Goal: Find specific page/section: Find specific page/section

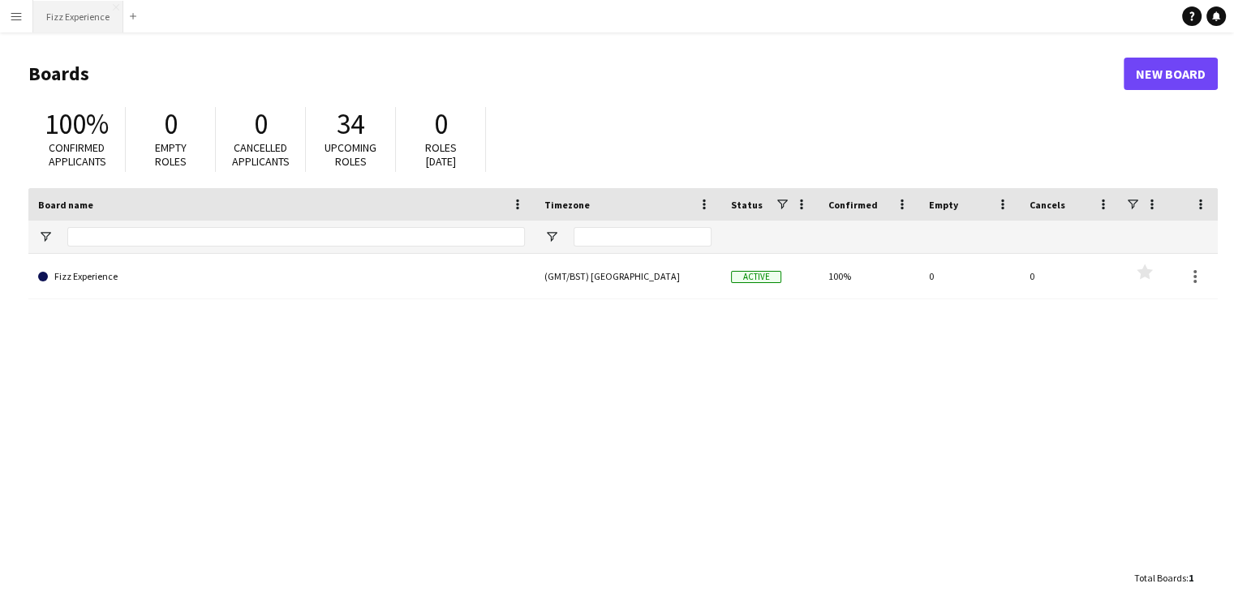
click at [71, 24] on button "Fizz Experience Close" at bounding box center [78, 17] width 90 height 32
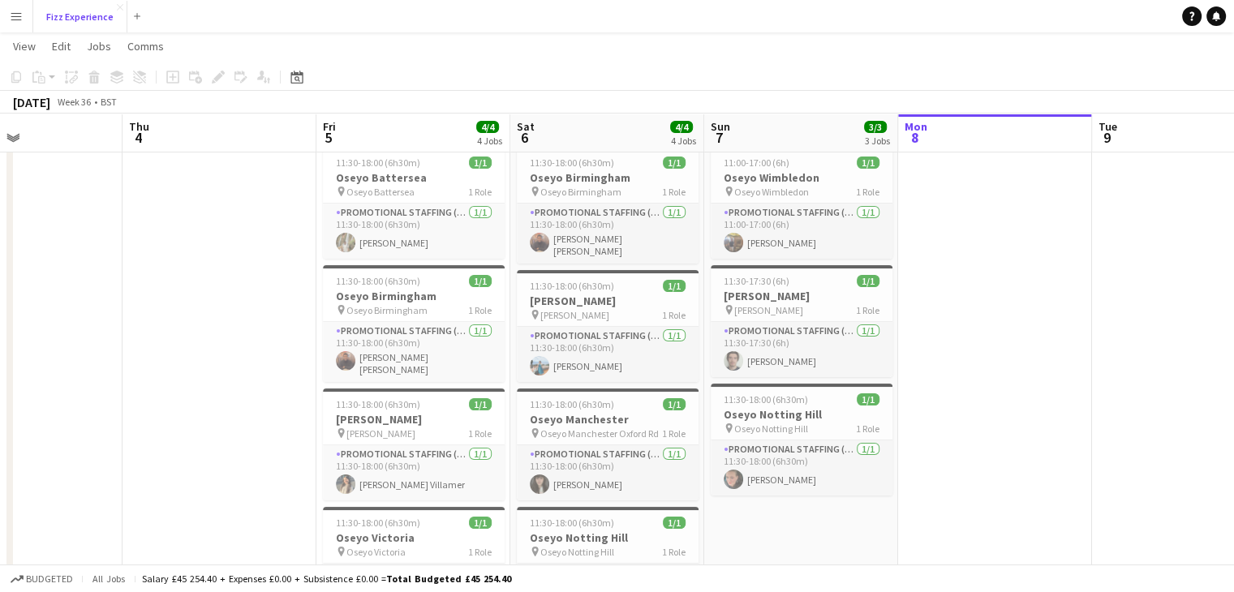
scroll to position [41, 0]
